Goal: Task Accomplishment & Management: Manage account settings

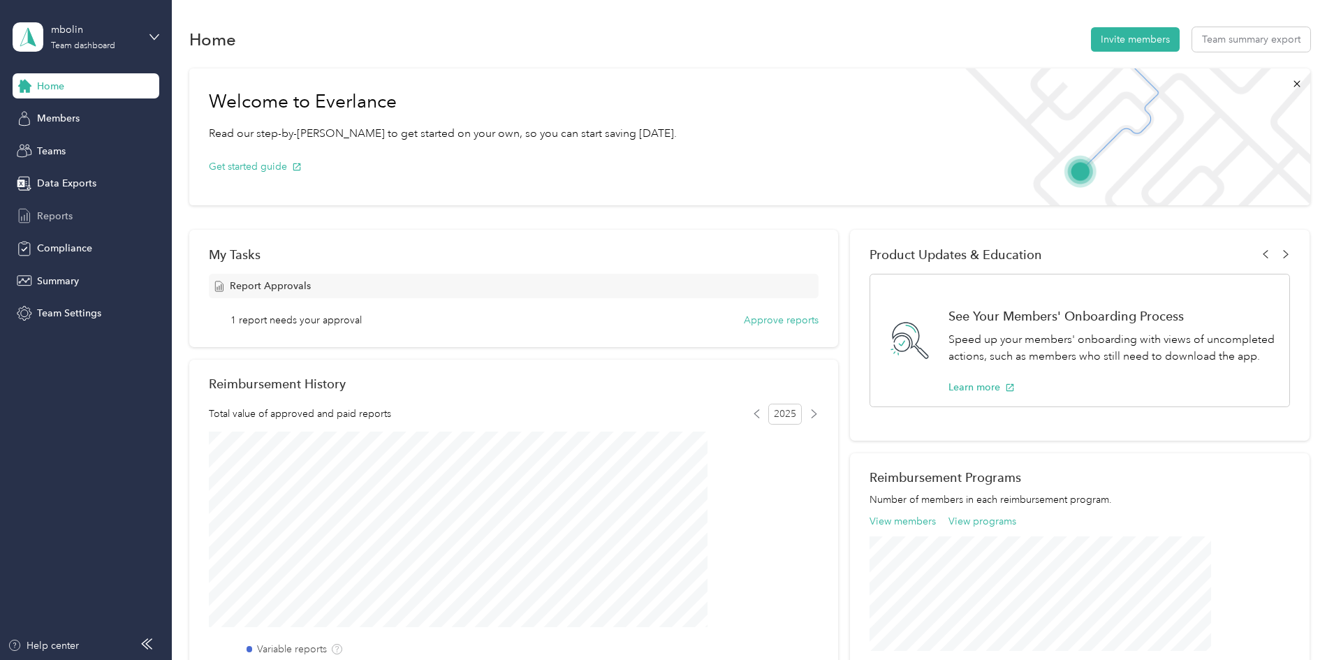
click at [59, 212] on span "Reports" at bounding box center [55, 216] width 36 height 15
